Goal: Task Accomplishment & Management: Complete application form

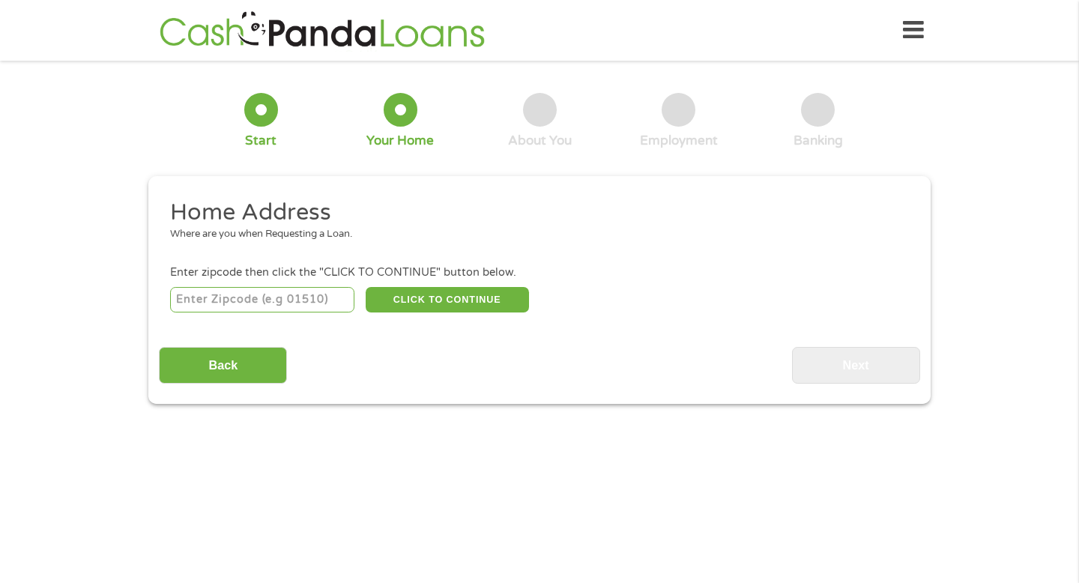
click at [300, 301] on input "number" at bounding box center [262, 299] width 185 height 25
type input "77532"
select select "[US_STATE]"
click at [405, 307] on button "CLICK TO CONTINUE" at bounding box center [447, 299] width 163 height 25
type input "77532"
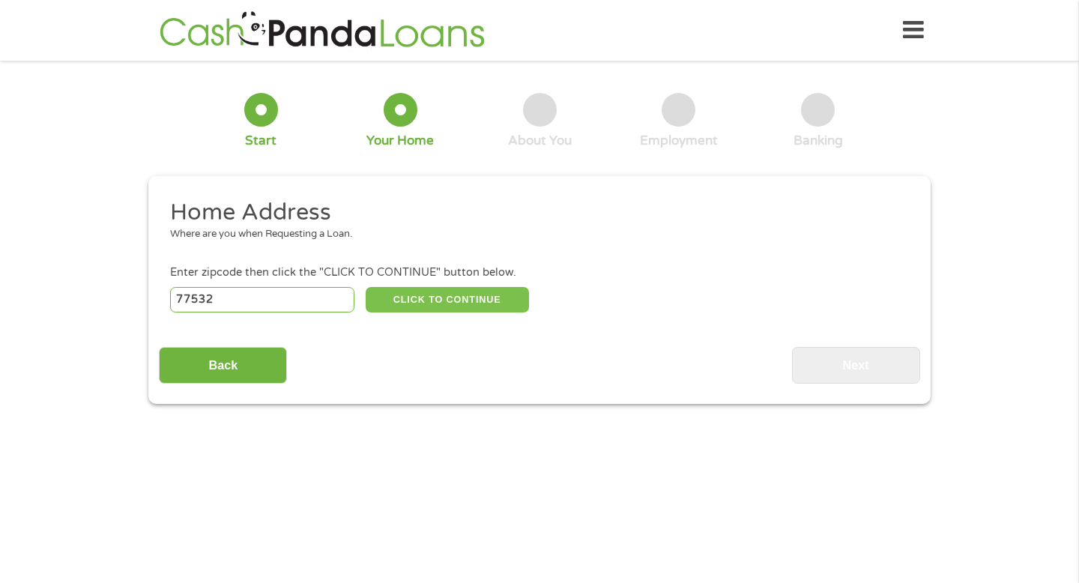
type input "[PERSON_NAME]"
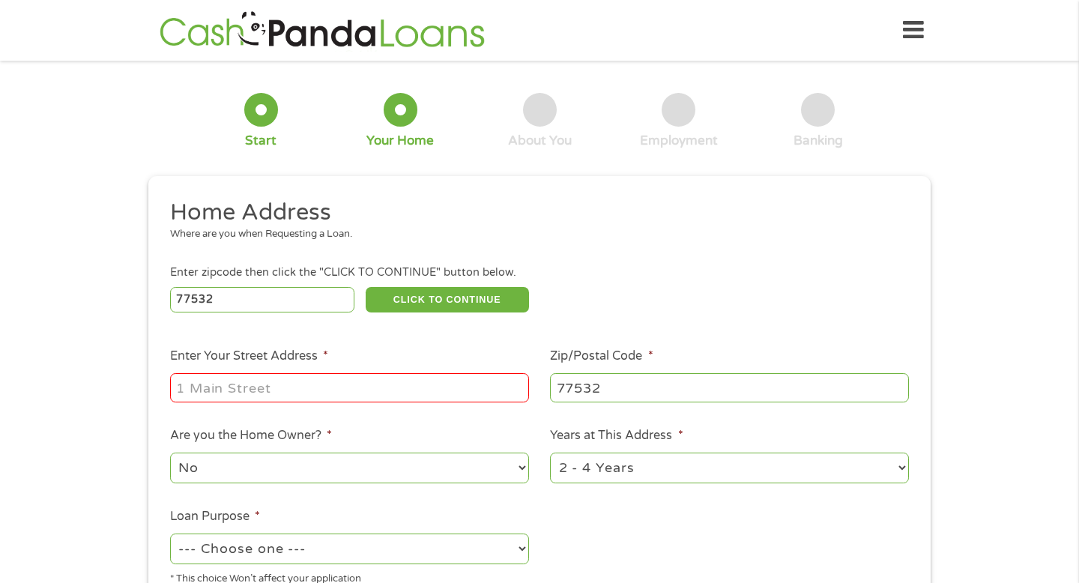
click at [363, 380] on input "Enter Your Street Address *" at bounding box center [349, 387] width 359 height 28
type input "[STREET_ADDRESS]"
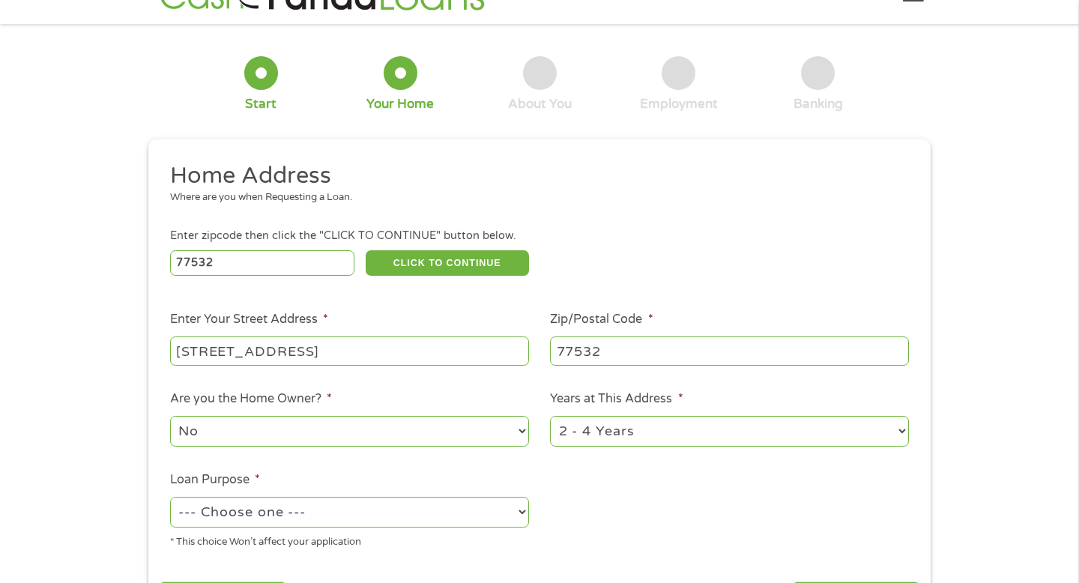
scroll to position [47, 0]
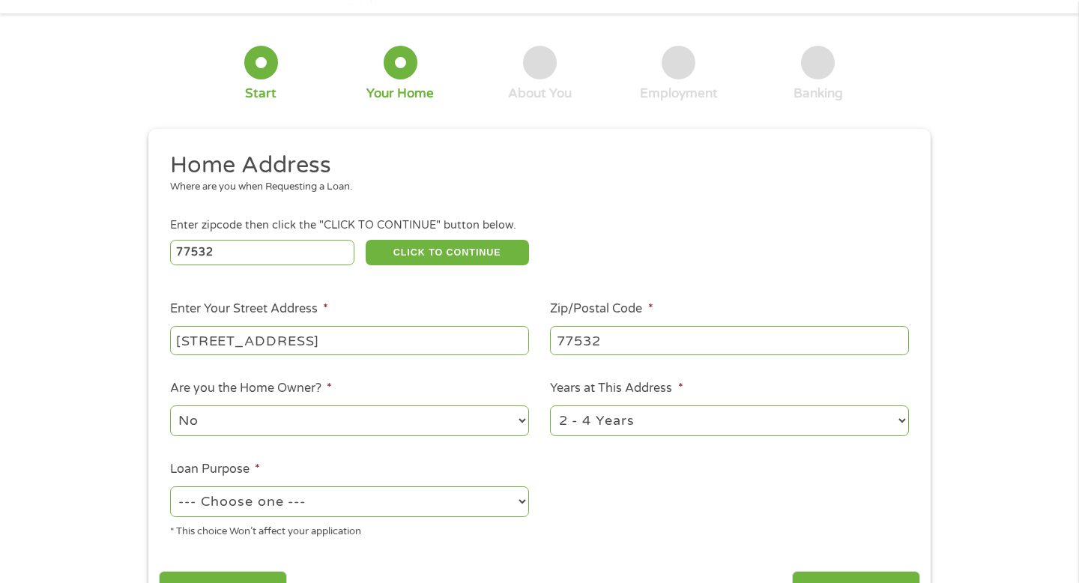
click at [348, 413] on select "No Yes" at bounding box center [349, 420] width 359 height 31
select select "yes"
click at [170, 406] on select "No Yes" at bounding box center [349, 420] width 359 height 31
click at [611, 419] on select "1 Year or less 1 - 2 Years 2 - 4 Years Over 4 Years" at bounding box center [729, 420] width 359 height 31
select select "60months"
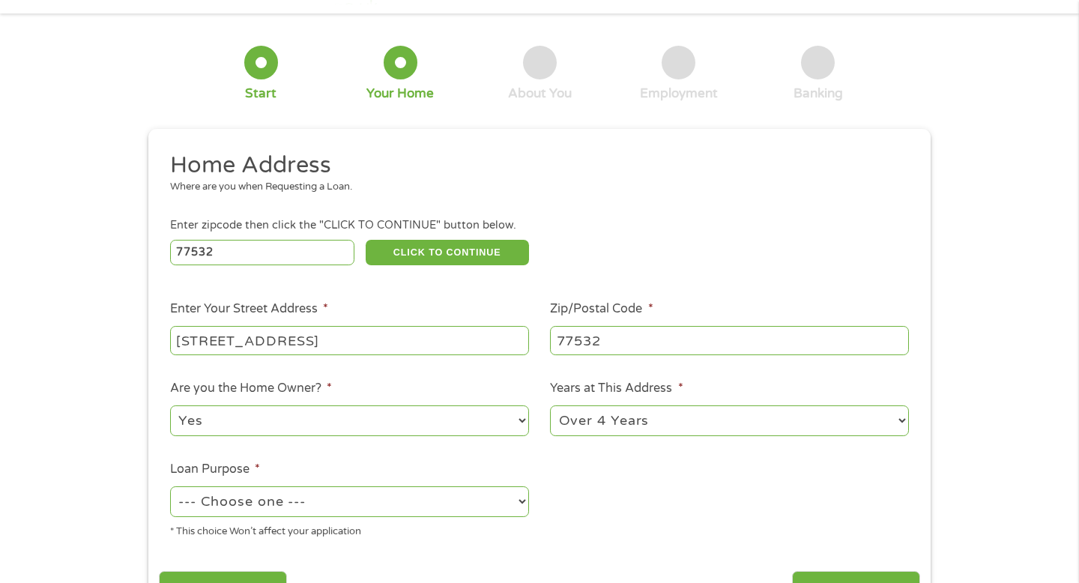
click at [550, 406] on select "1 Year or less 1 - 2 Years 2 - 4 Years Over 4 Years" at bounding box center [729, 420] width 359 height 31
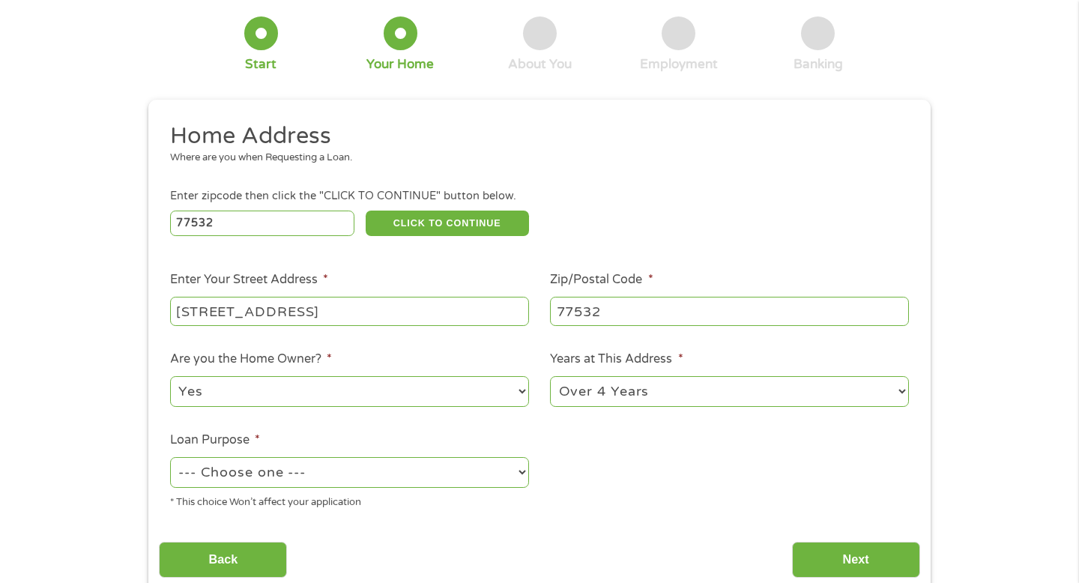
scroll to position [96, 0]
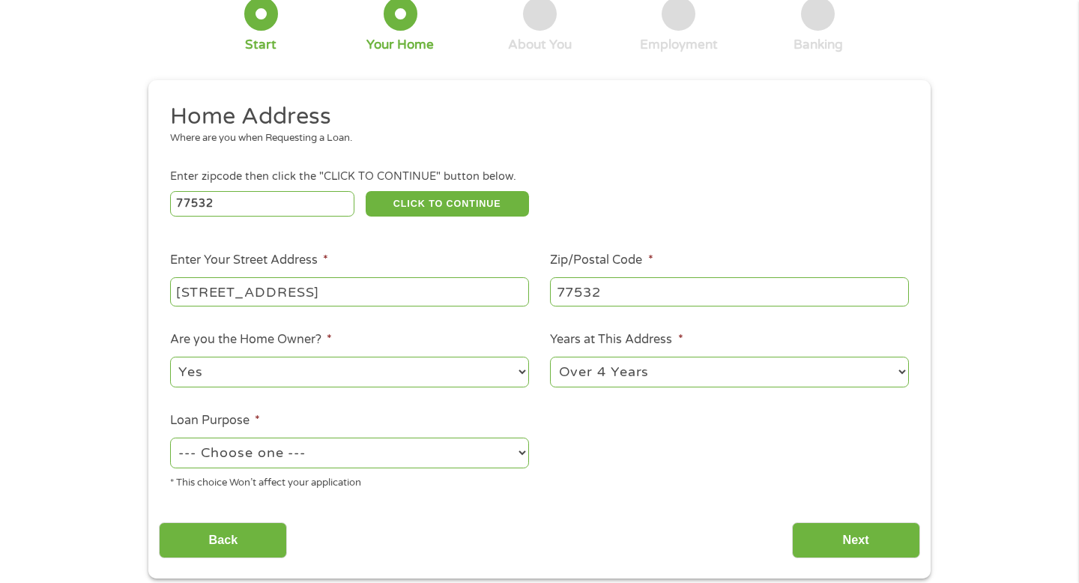
click at [452, 464] on select "--- Choose one --- Pay Bills Debt Consolidation Home Improvement Major Purchase…" at bounding box center [349, 452] width 359 height 31
select select "shorttermcash"
click at [170, 438] on select "--- Choose one --- Pay Bills Debt Consolidation Home Improvement Major Purchase…" at bounding box center [349, 452] width 359 height 31
click at [829, 533] on input "Next" at bounding box center [856, 540] width 128 height 37
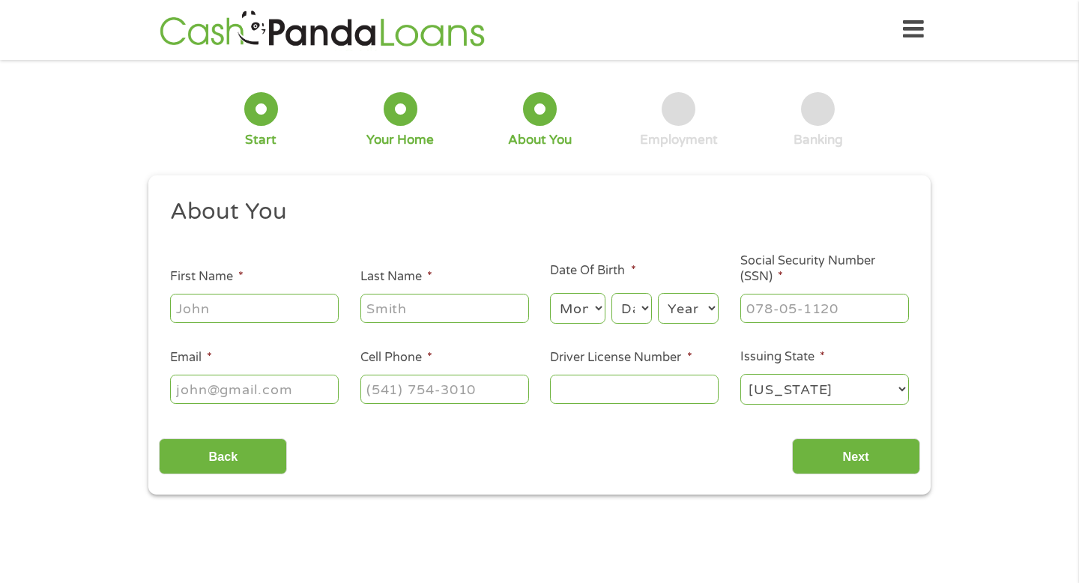
scroll to position [0, 0]
click at [288, 310] on input "First Name *" at bounding box center [254, 308] width 169 height 28
click at [257, 297] on input "Pauk" at bounding box center [254, 308] width 169 height 28
type input "[PERSON_NAME]"
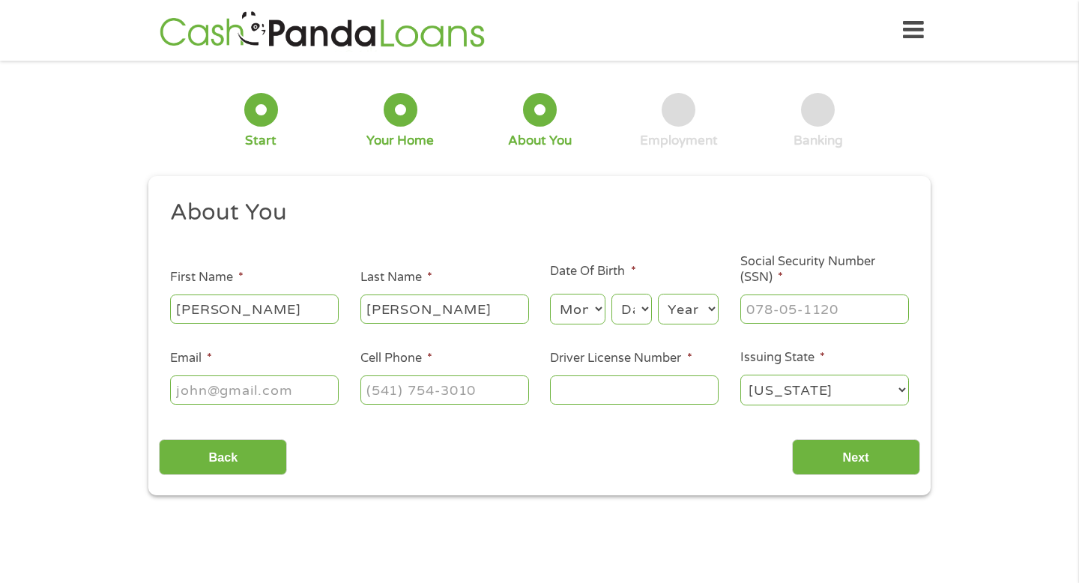
click at [584, 307] on select "Month 1 2 3 4 5 6 7 8 9 10 11 12" at bounding box center [577, 309] width 55 height 31
select select "5"
click at [550, 294] on select "Month 1 2 3 4 5 6 7 8 9 10 11 12" at bounding box center [577, 309] width 55 height 31
click at [632, 312] on select "Day 1 2 3 4 5 6 7 8 9 10 11 12 13 14 15 16 17 18 19 20 21 22 23 24 25 26 27 28 …" at bounding box center [631, 309] width 40 height 31
select select "9"
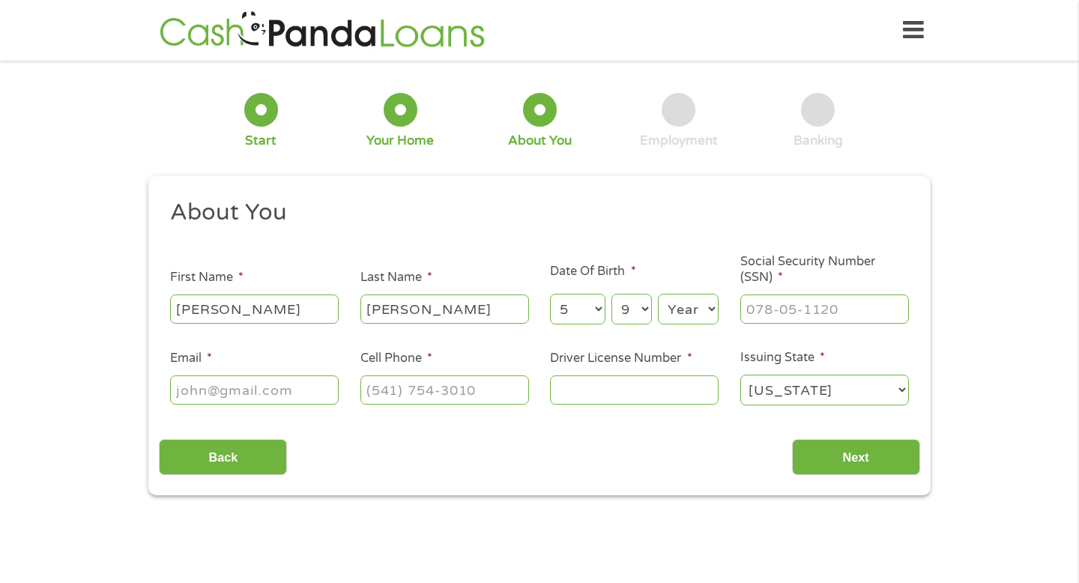
click at [611, 294] on select "Day 1 2 3 4 5 6 7 8 9 10 11 12 13 14 15 16 17 18 19 20 21 22 23 24 25 26 27 28 …" at bounding box center [631, 309] width 40 height 31
click at [679, 322] on select "Year [DATE] 2006 2005 2004 2003 2002 2001 2000 1999 1998 1997 1996 1995 1994 19…" at bounding box center [688, 309] width 61 height 31
select select "1989"
click at [658, 294] on select "Year [DATE] 2006 2005 2004 2003 2002 2001 2000 1999 1998 1997 1996 1995 1994 19…" at bounding box center [688, 309] width 61 height 31
click at [752, 310] on input "___-__-____" at bounding box center [824, 308] width 169 height 28
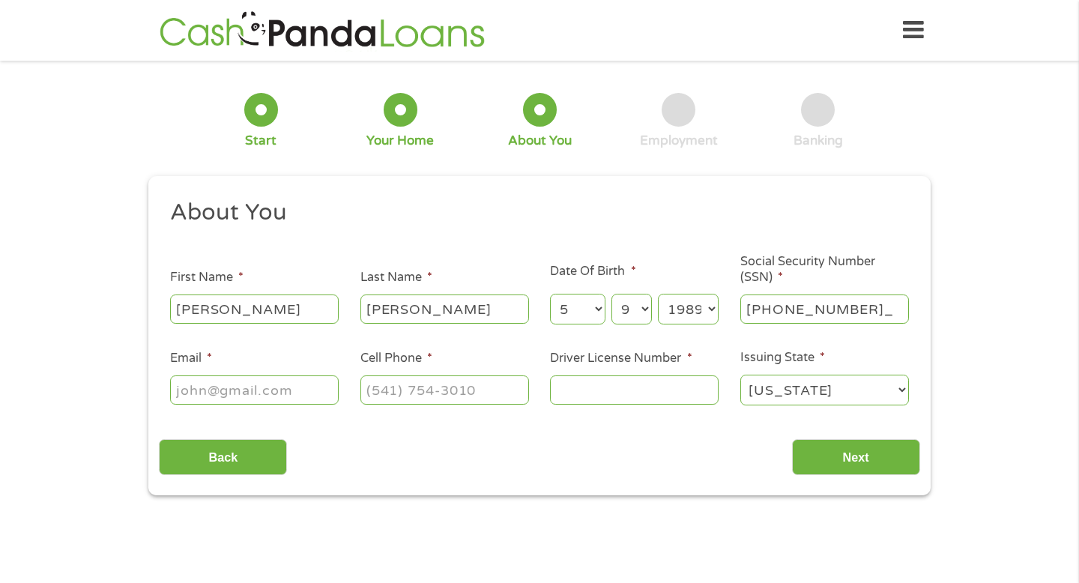
type input "631-07-5539"
click at [264, 391] on input "Email *" at bounding box center [254, 389] width 169 height 28
type input "[DOMAIN_NAME][EMAIL_ADDRESS][DOMAIN_NAME]"
type input "[PHONE_NUMBER]"
click at [583, 390] on input "Driver License Number *" at bounding box center [634, 389] width 169 height 28
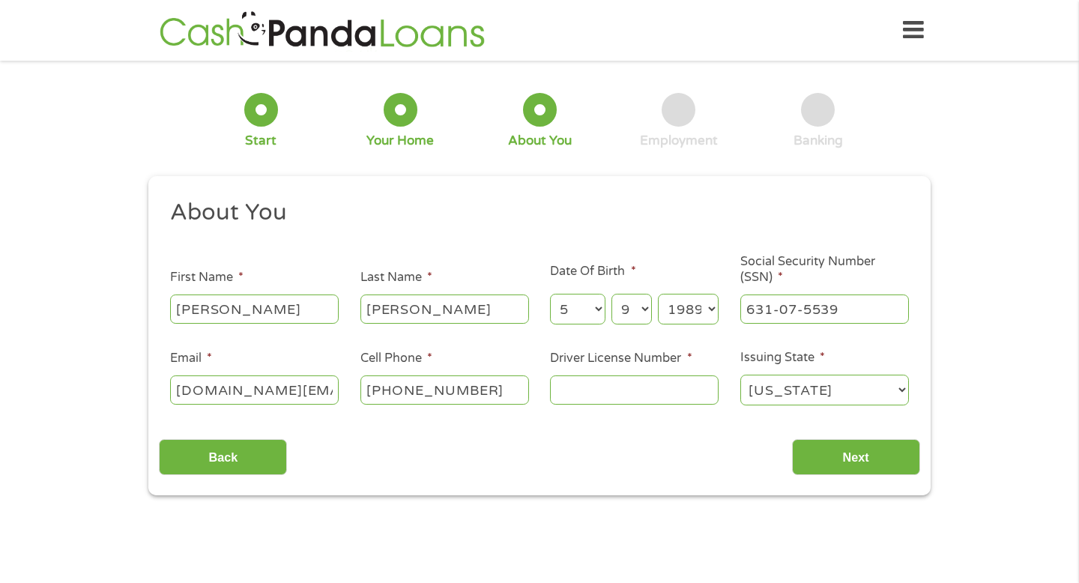
click at [583, 390] on input "Driver License Number *" at bounding box center [634, 389] width 169 height 28
type input "27073415"
click at [828, 466] on input "Next" at bounding box center [856, 457] width 128 height 37
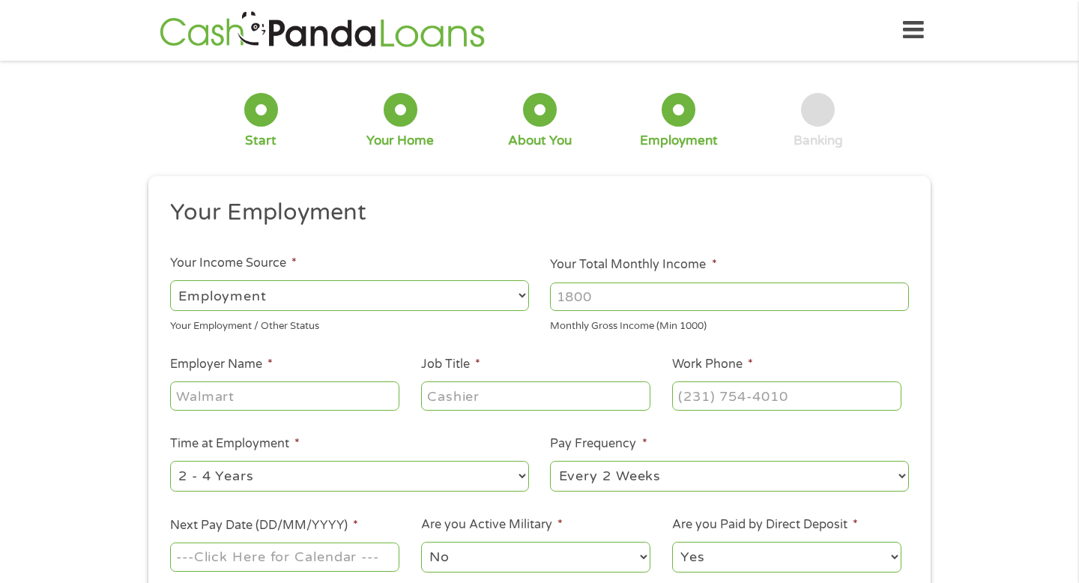
scroll to position [6, 6]
click at [613, 304] on input "Your Total Monthly Income *" at bounding box center [729, 296] width 359 height 28
type input "4600"
click at [463, 342] on ul "Your Employment Your Income Source * --- Choose one --- Employment [DEMOGRAPHIC…" at bounding box center [539, 392] width 760 height 388
click at [344, 392] on input "Employer Name *" at bounding box center [284, 395] width 229 height 28
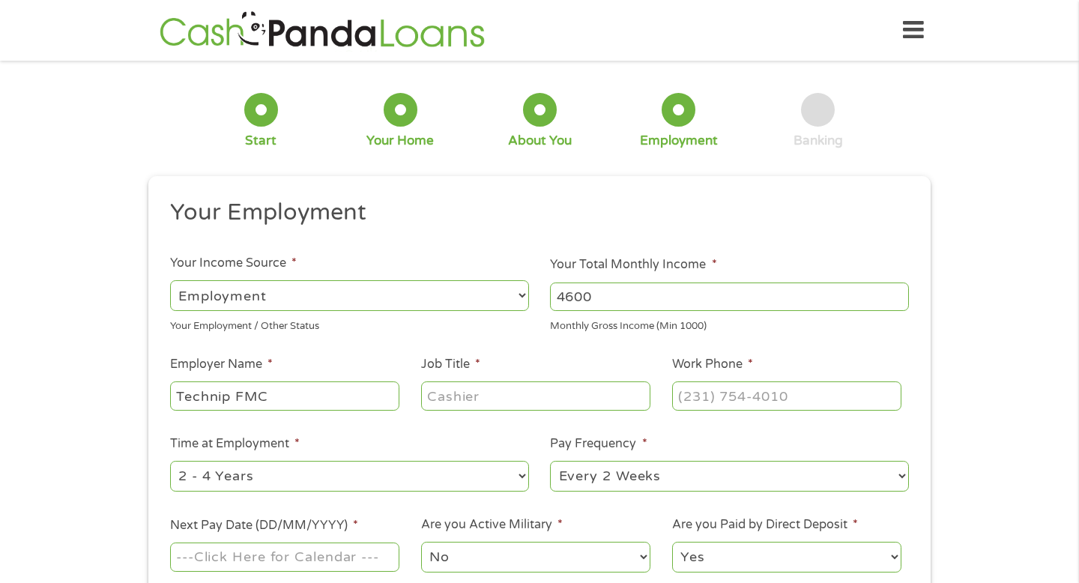
type input "Technip FMC"
click at [536, 396] on input "Job Title *" at bounding box center [535, 395] width 229 height 28
type input "a"
type input "Assembler Tech"
click at [683, 392] on input "(___) ___-____" at bounding box center [786, 395] width 229 height 28
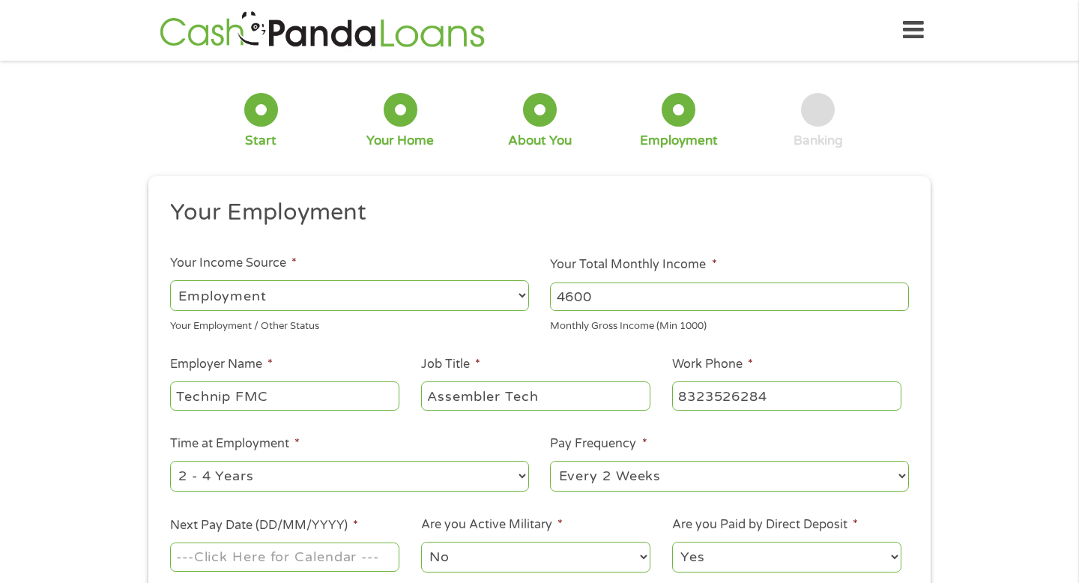
type input "[PHONE_NUMBER]"
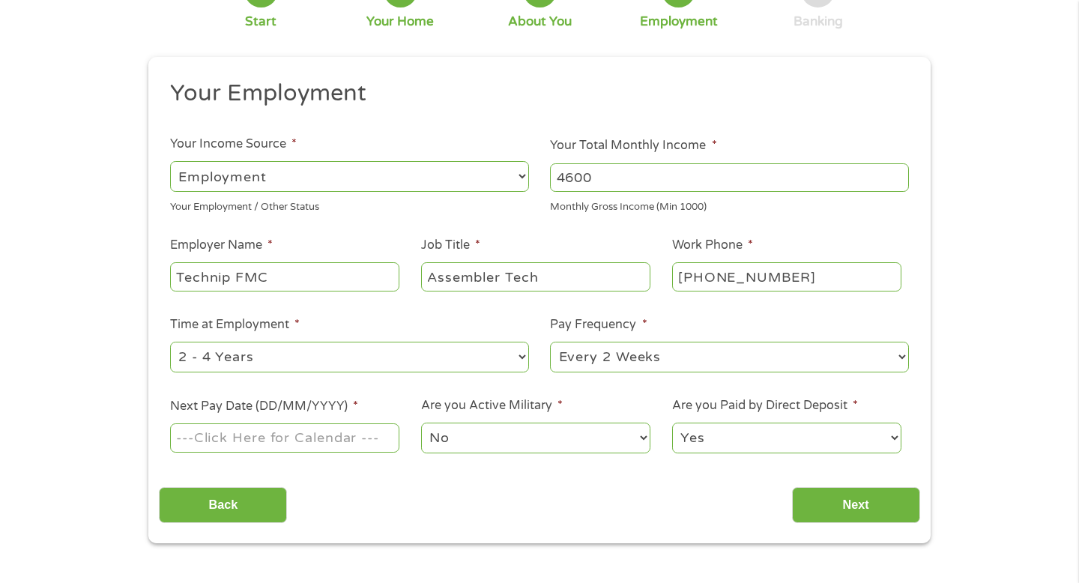
scroll to position [130, 0]
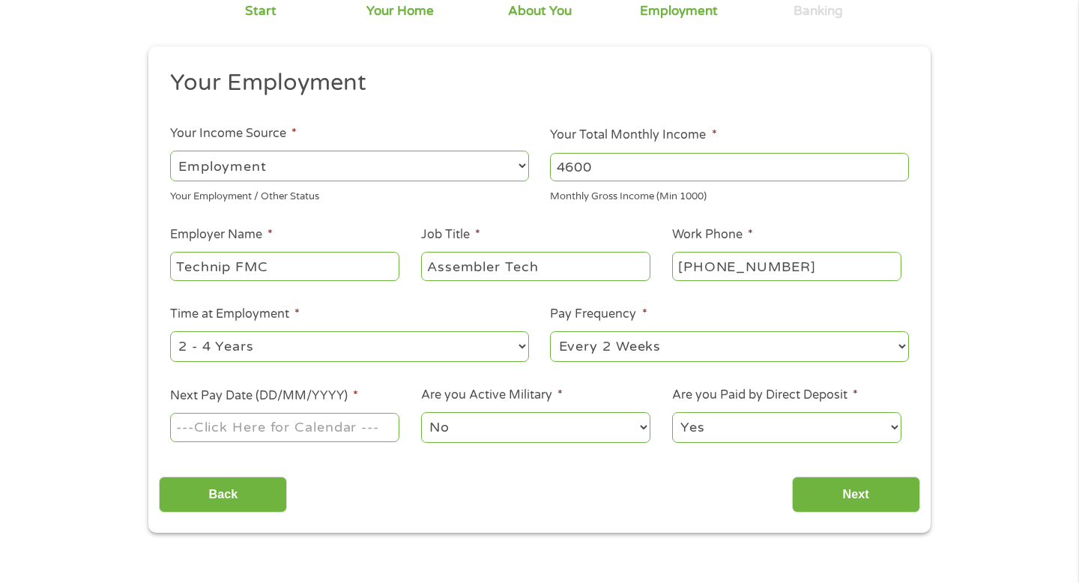
click at [514, 351] on select "--- Choose one --- 1 Year or less 1 - 2 Years 2 - 4 Years Over 4 Years" at bounding box center [349, 346] width 359 height 31
select select "60months"
click at [170, 331] on select "--- Choose one --- 1 Year or less 1 - 2 Years 2 - 4 Years Over 4 Years" at bounding box center [349, 346] width 359 height 31
click at [370, 422] on input "Next Pay Date (DD/MM/YYYY) *" at bounding box center [284, 427] width 229 height 28
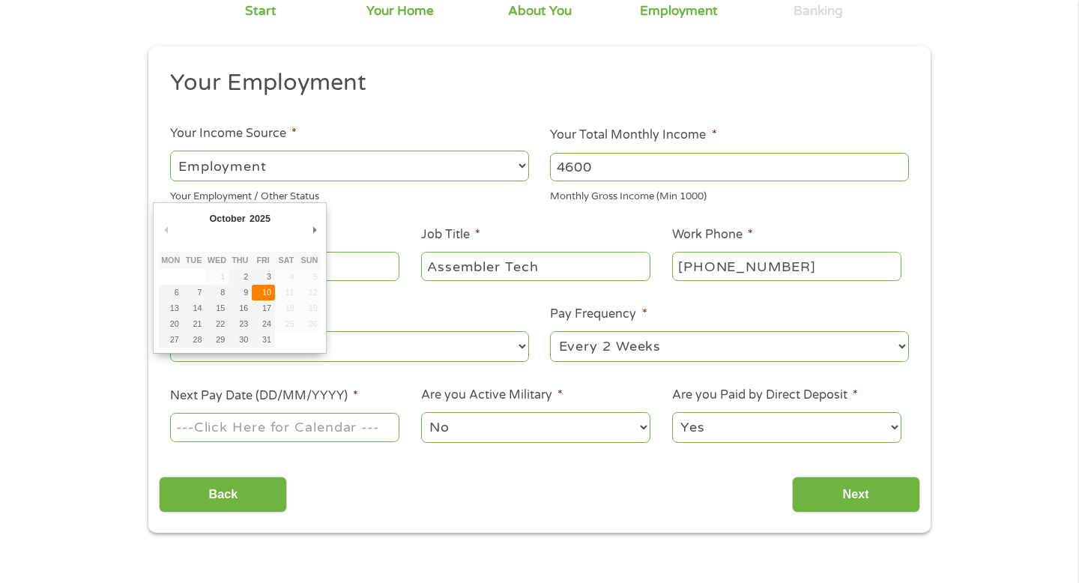
type input "[DATE]"
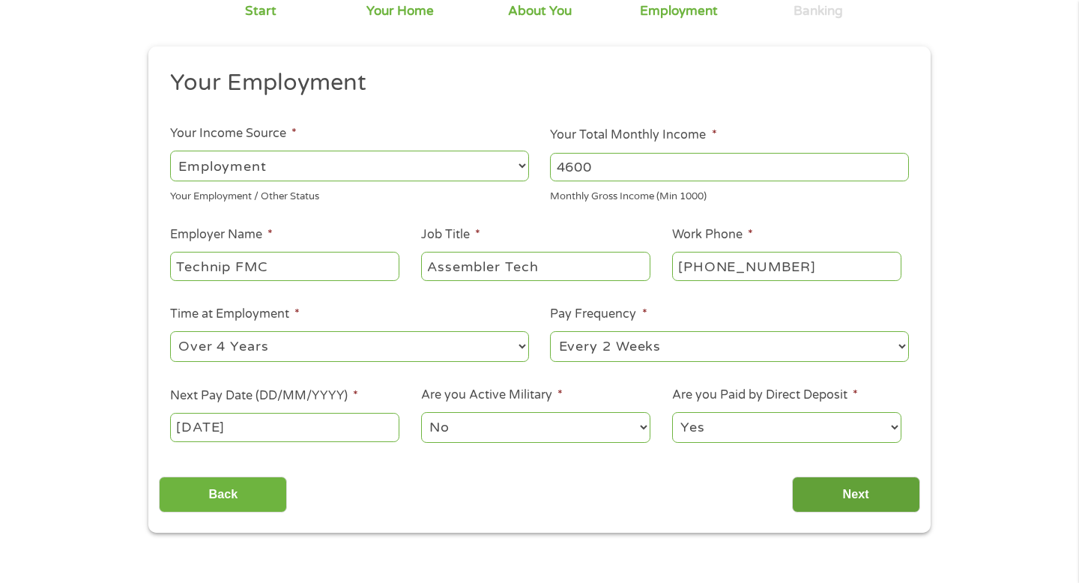
click at [816, 488] on input "Next" at bounding box center [856, 494] width 128 height 37
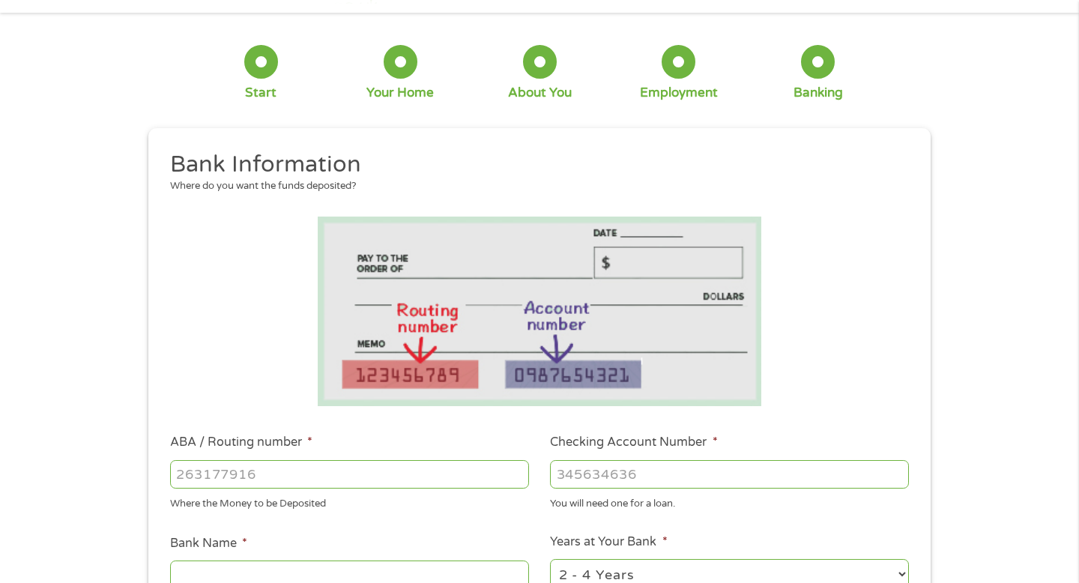
scroll to position [50, 0]
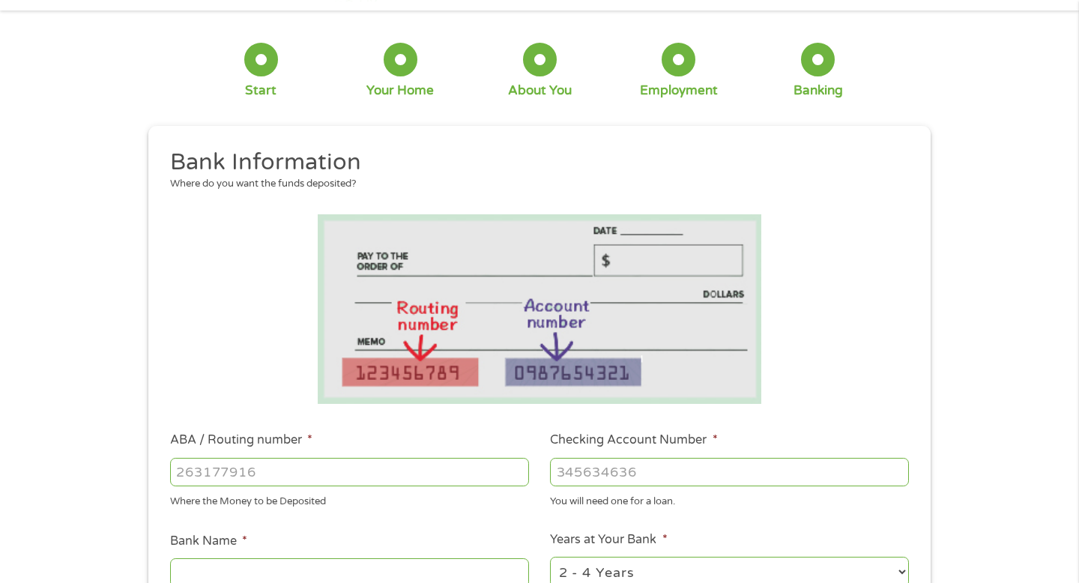
click at [390, 470] on input "ABA / Routing number *" at bounding box center [349, 472] width 359 height 28
type input "113008465"
type input "WOODFOREST NATIONAL BANK"
type input "113008465"
click at [641, 475] on input "Checking Account Number *" at bounding box center [729, 472] width 359 height 28
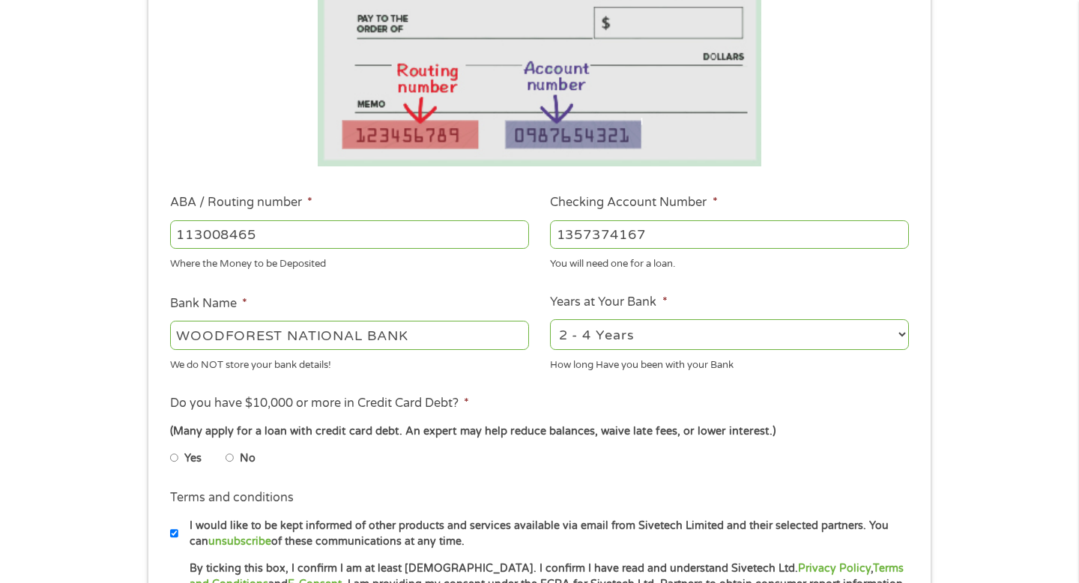
scroll to position [294, 0]
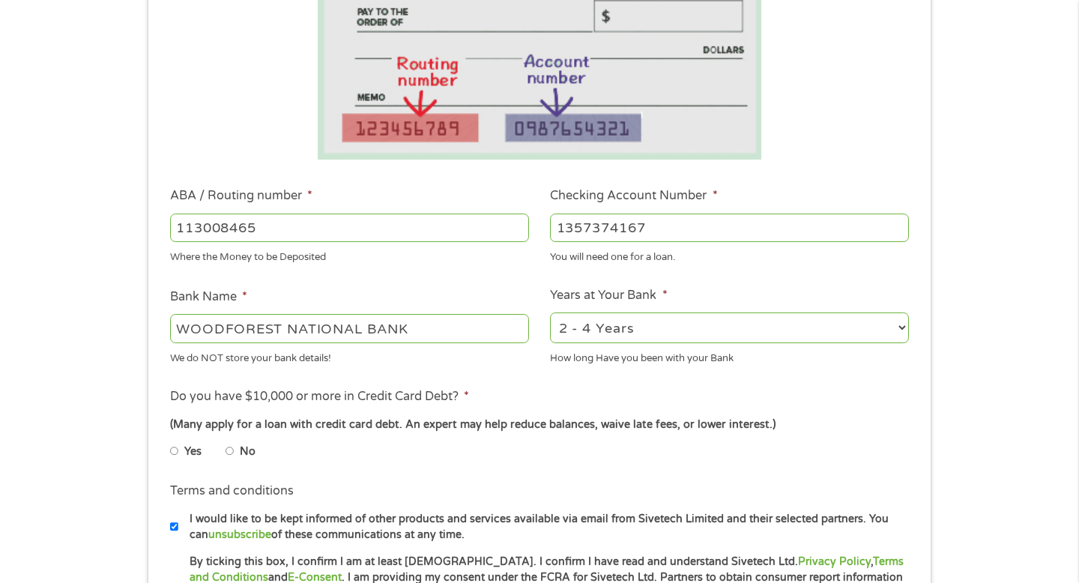
type input "1357374167"
click at [649, 330] on select "2 - 4 Years 6 - 12 Months 1 - 2 Years Over 4 Years" at bounding box center [729, 327] width 359 height 31
select select "60months"
click at [550, 312] on select "2 - 4 Years 6 - 12 Months 1 - 2 Years Over 4 Years" at bounding box center [729, 327] width 359 height 31
click at [187, 447] on label "Yes" at bounding box center [192, 451] width 17 height 16
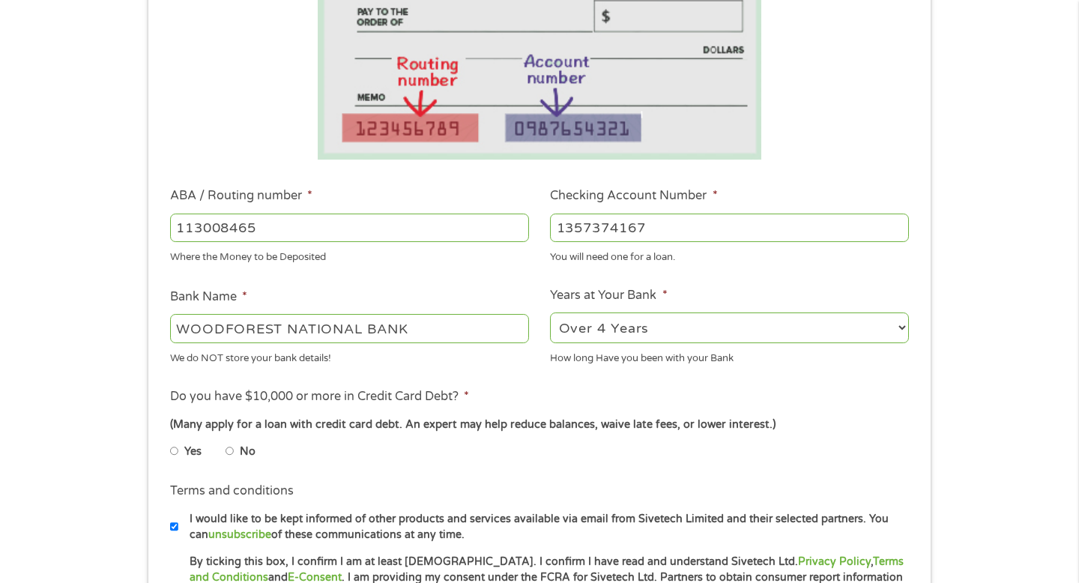
click at [179, 447] on input "Yes" at bounding box center [174, 451] width 9 height 24
radio input "true"
click at [233, 452] on input "No" at bounding box center [229, 451] width 9 height 24
radio input "true"
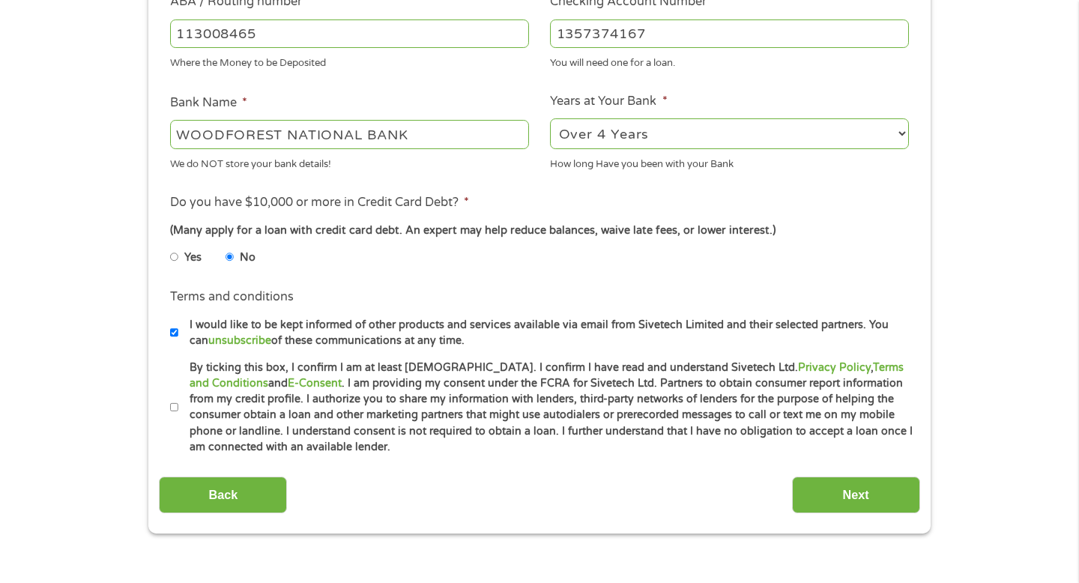
scroll to position [510, 0]
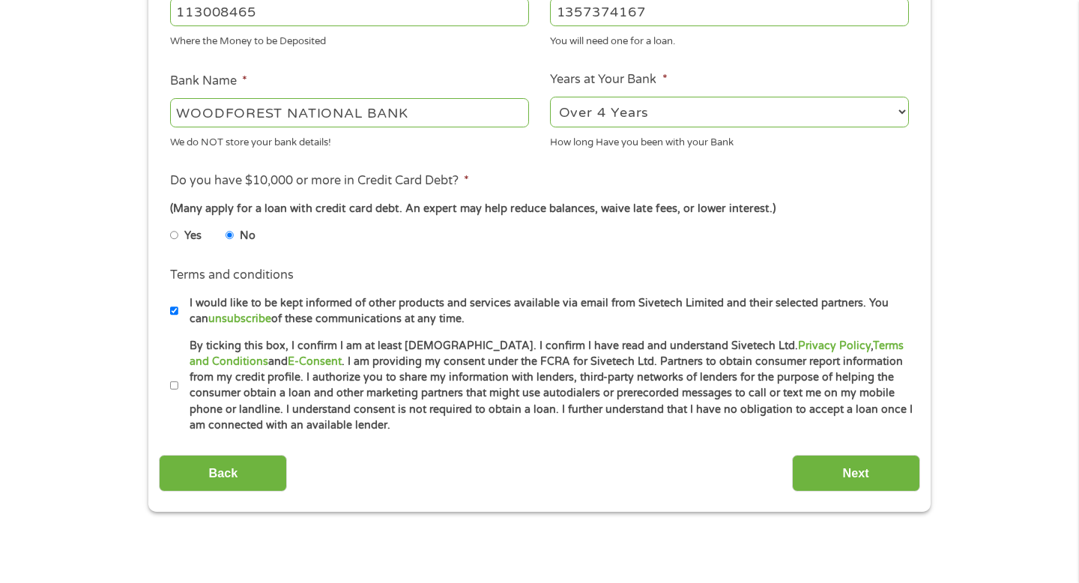
click at [173, 389] on input "By ticking this box, I confirm I am at least [DEMOGRAPHIC_DATA]. I confirm I ha…" at bounding box center [174, 386] width 9 height 24
checkbox input "true"
click at [830, 468] on input "Next" at bounding box center [856, 473] width 128 height 37
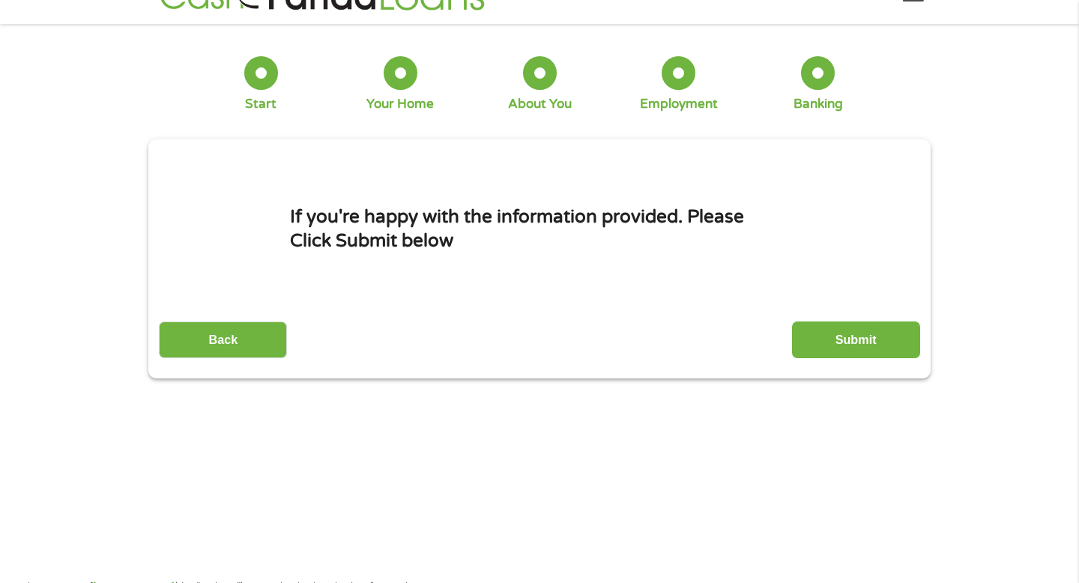
scroll to position [0, 0]
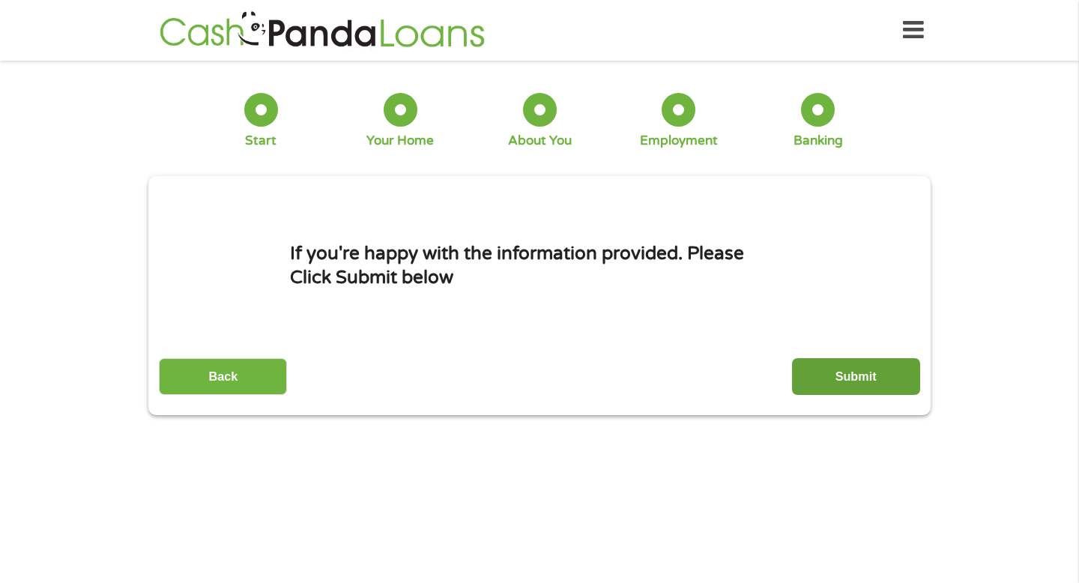
click at [836, 376] on input "Submit" at bounding box center [856, 376] width 128 height 37
